Goal: Navigation & Orientation: Find specific page/section

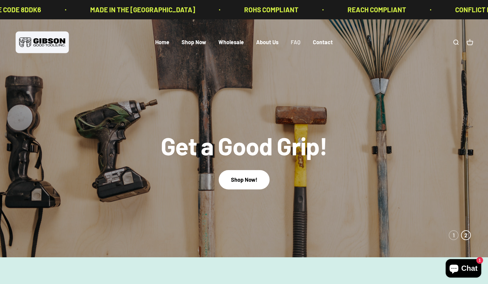
click at [297, 42] on link "FAQ" at bounding box center [296, 42] width 10 height 7
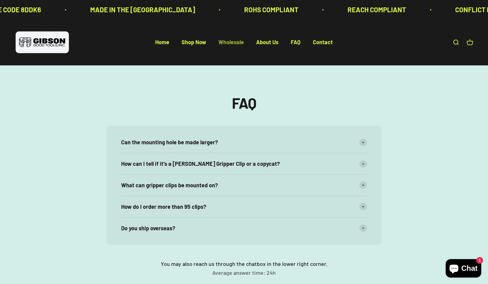
click at [230, 41] on link "Wholesale" at bounding box center [230, 42] width 25 height 7
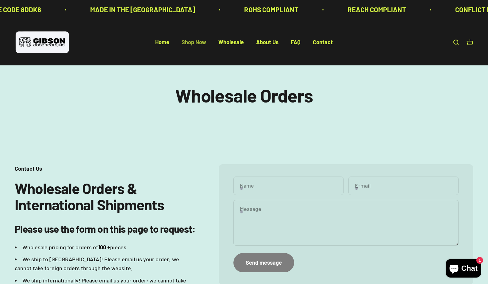
click at [198, 40] on link "Shop Now" at bounding box center [193, 42] width 25 height 7
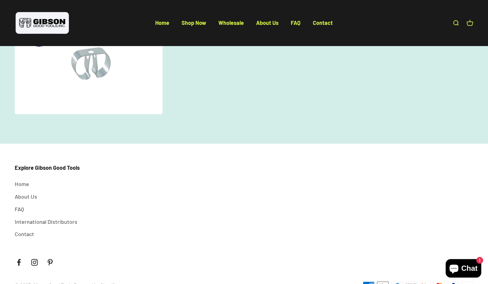
scroll to position [294, 0]
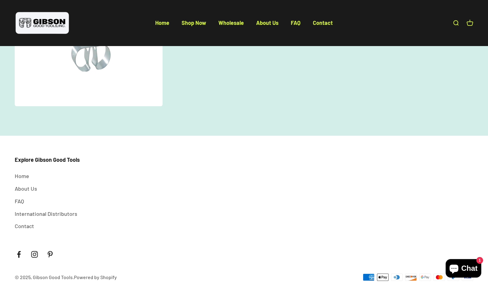
click at [90, 67] on img at bounding box center [88, 38] width 157 height 145
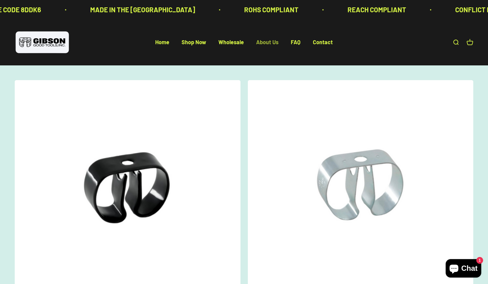
click at [269, 43] on link "About Us" at bounding box center [267, 42] width 22 height 7
